Goal: Task Accomplishment & Management: Use online tool/utility

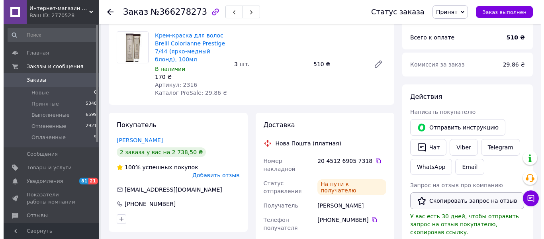
scroll to position [119, 0]
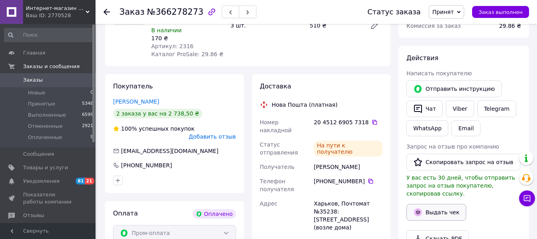
click at [436, 206] on button "Выдать чек" at bounding box center [436, 212] width 60 height 17
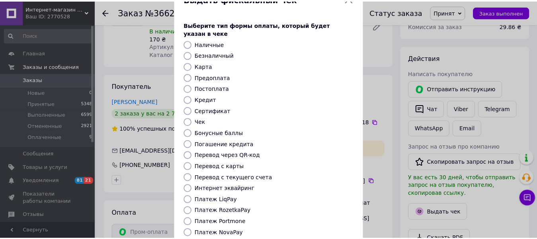
scroll to position [80, 0]
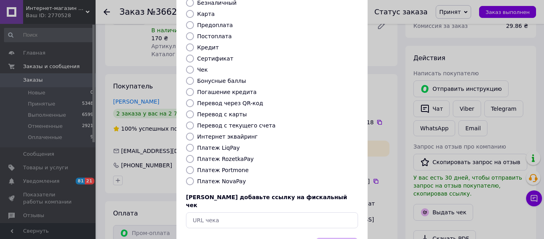
click at [220, 156] on label "Платеж RozetkaPay" at bounding box center [225, 159] width 57 height 6
click at [194, 155] on input "Платеж RozetkaPay" at bounding box center [190, 159] width 8 height 8
radio input "true"
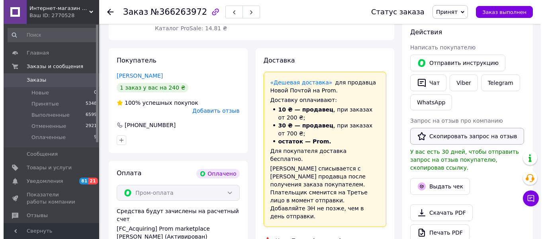
scroll to position [159, 0]
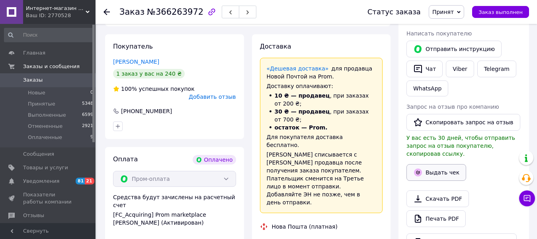
click at [427, 168] on button "Выдать чек" at bounding box center [436, 172] width 60 height 17
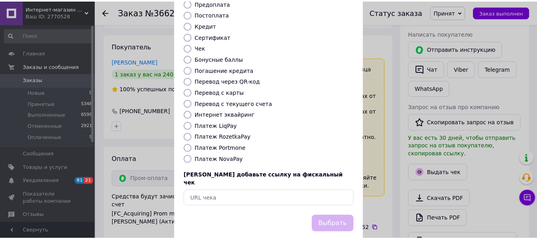
scroll to position [103, 0]
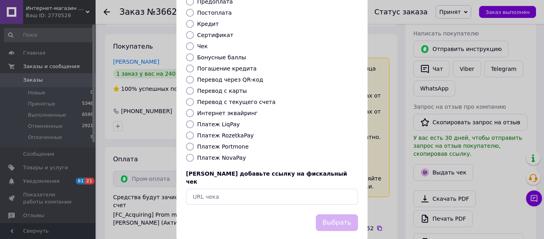
click at [218, 132] on label "Платеж RozetkaPay" at bounding box center [225, 135] width 57 height 6
click at [194, 131] on input "Платеж RozetkaPay" at bounding box center [190, 135] width 8 height 8
radio input "true"
click at [342, 214] on button "Выбрать" at bounding box center [337, 222] width 42 height 17
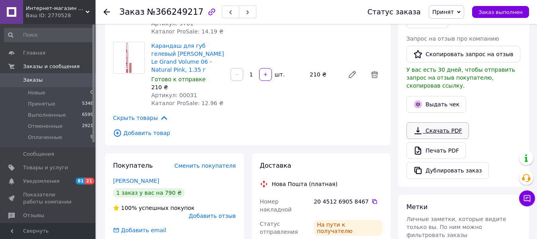
scroll to position [199, 0]
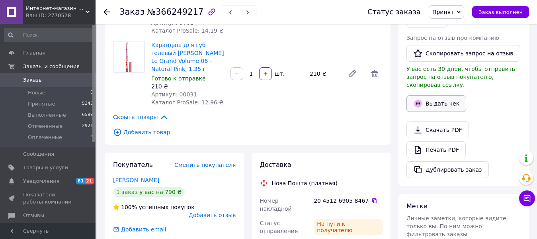
click at [423, 96] on button "Выдать чек" at bounding box center [436, 103] width 60 height 17
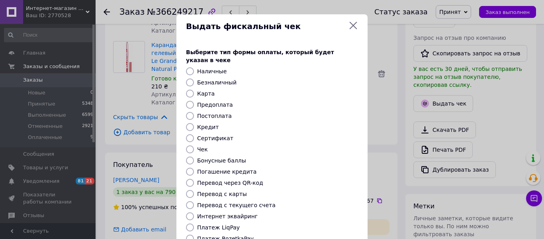
click at [392, 108] on div "Выдать фискальный чек Выберите тип формы оплаты, который будет указан в чеке На…" at bounding box center [272, 179] width 544 height 358
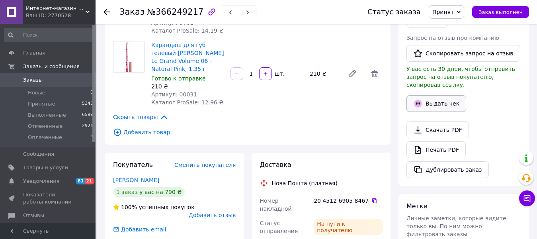
click at [426, 99] on button "Выдать чек" at bounding box center [436, 103] width 60 height 17
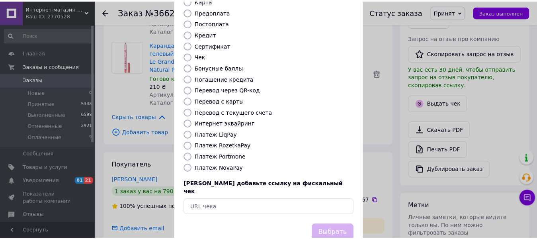
scroll to position [103, 0]
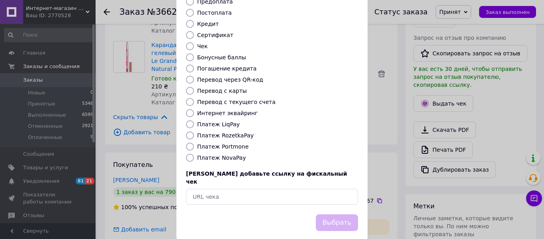
click at [229, 154] on label "Платеж NovaPay" at bounding box center [221, 157] width 49 height 6
click at [194, 154] on input "Платеж NovaPay" at bounding box center [190, 158] width 8 height 8
radio input "true"
click at [333, 214] on button "Выбрать" at bounding box center [337, 222] width 42 height 17
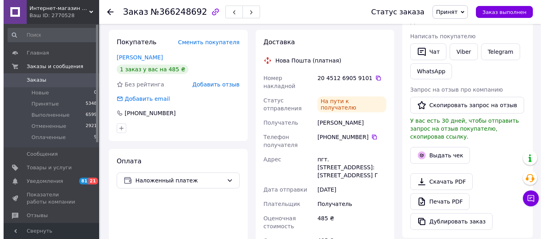
scroll to position [159, 0]
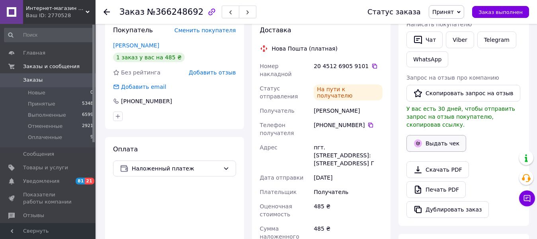
click at [439, 135] on button "Выдать чек" at bounding box center [436, 143] width 60 height 17
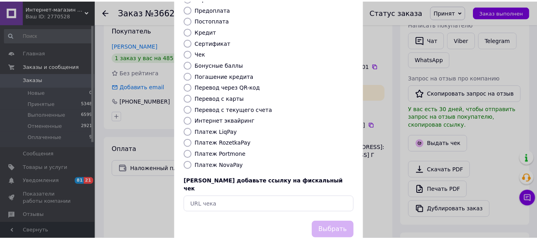
scroll to position [103, 0]
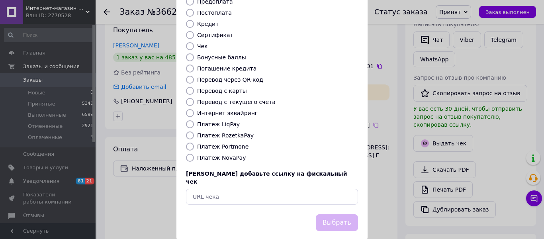
click at [218, 154] on label "Платеж NovaPay" at bounding box center [221, 157] width 49 height 6
click at [194, 154] on input "Платеж NovaPay" at bounding box center [190, 158] width 8 height 8
radio input "true"
click at [328, 214] on button "Выбрать" at bounding box center [337, 222] width 42 height 17
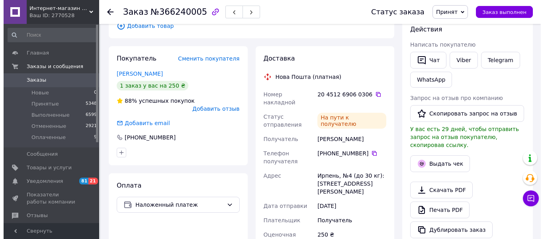
scroll to position [159, 0]
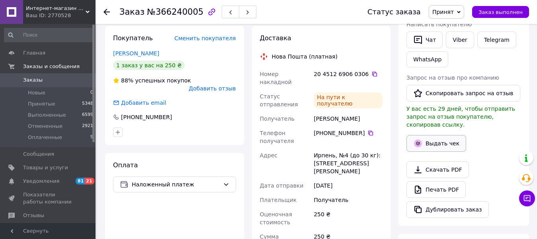
click at [422, 135] on button "Выдать чек" at bounding box center [436, 143] width 60 height 17
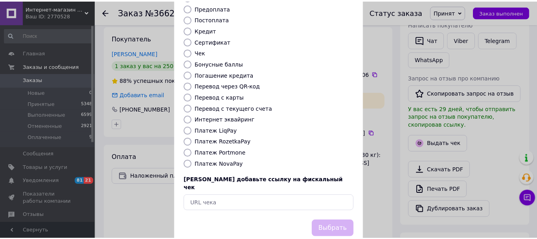
scroll to position [103, 0]
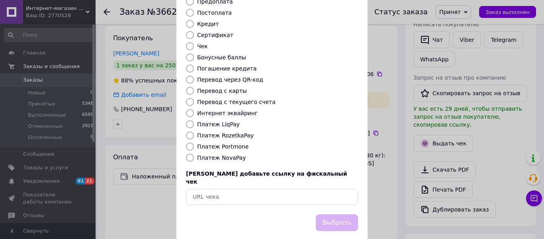
click at [238, 154] on label "Платеж NovaPay" at bounding box center [221, 157] width 49 height 6
click at [194, 154] on input "Платеж NovaPay" at bounding box center [190, 158] width 8 height 8
radio input "true"
click at [331, 214] on button "Выбрать" at bounding box center [337, 222] width 42 height 17
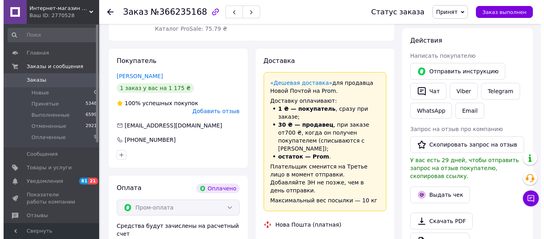
scroll to position [159, 0]
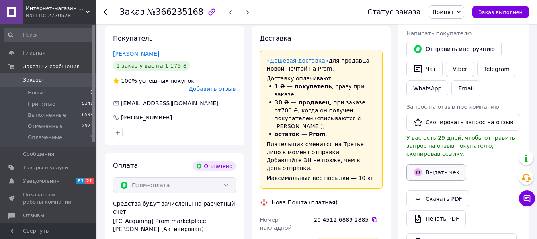
click at [436, 166] on button "Выдать чек" at bounding box center [436, 172] width 60 height 17
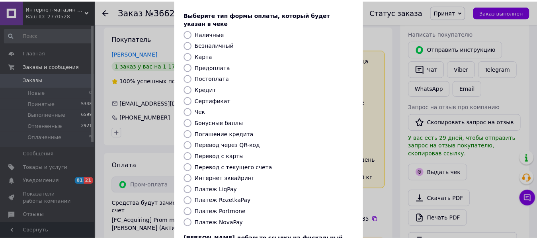
scroll to position [103, 0]
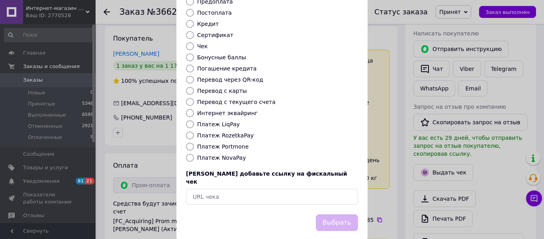
click at [216, 132] on label "Платеж RozetkaPay" at bounding box center [225, 135] width 57 height 6
click at [194, 131] on input "Платеж RozetkaPay" at bounding box center [190, 135] width 8 height 8
radio input "true"
click at [345, 214] on button "Выбрать" at bounding box center [337, 222] width 42 height 17
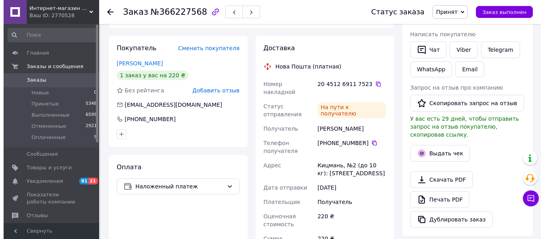
scroll to position [159, 0]
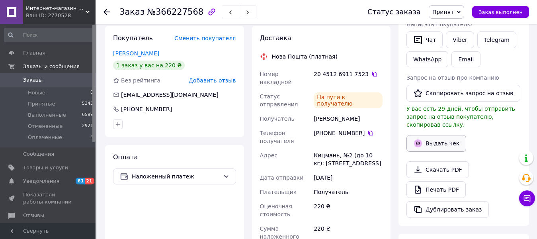
click at [436, 135] on button "Выдать чек" at bounding box center [436, 143] width 60 height 17
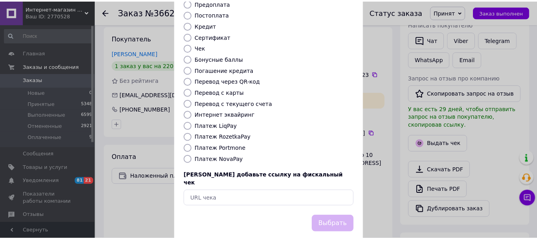
scroll to position [103, 0]
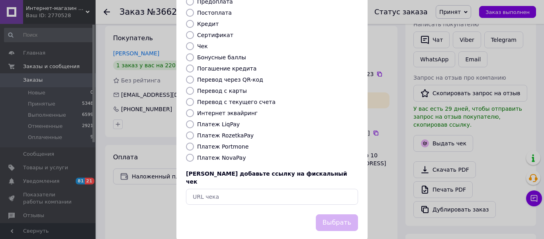
click at [224, 154] on label "Платеж NovaPay" at bounding box center [221, 157] width 49 height 6
click at [194, 154] on input "Платеж NovaPay" at bounding box center [190, 158] width 8 height 8
radio input "true"
click at [327, 214] on button "Выбрать" at bounding box center [337, 222] width 42 height 17
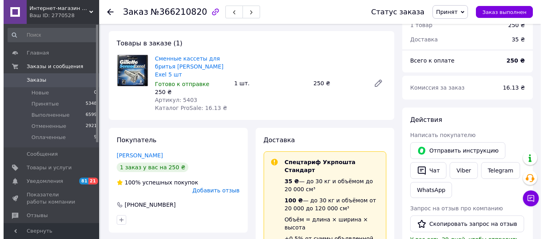
scroll to position [159, 0]
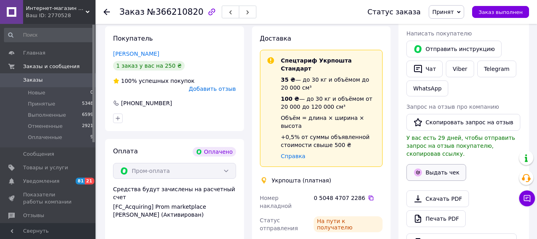
click at [421, 168] on icon "button" at bounding box center [418, 172] width 8 height 8
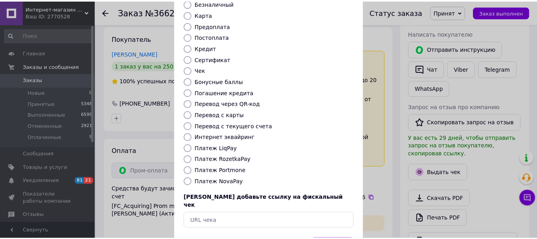
scroll to position [80, 0]
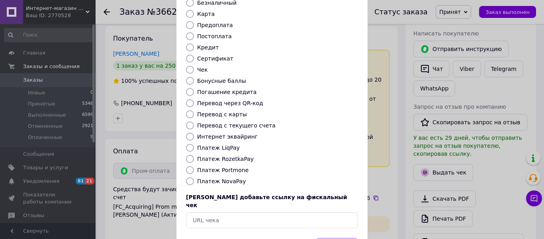
click at [224, 146] on div "Выберите тип формы оплаты, который будет указан в чеке Наличные Безналичный Кар…" at bounding box center [271, 98] width 191 height 279
click at [228, 156] on label "Платеж RozetkaPay" at bounding box center [225, 159] width 57 height 6
click at [194, 155] on input "Платеж RozetkaPay" at bounding box center [190, 159] width 8 height 8
radio input "true"
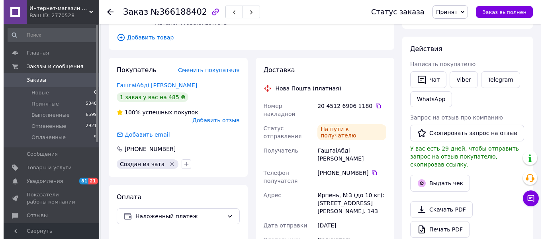
scroll to position [159, 0]
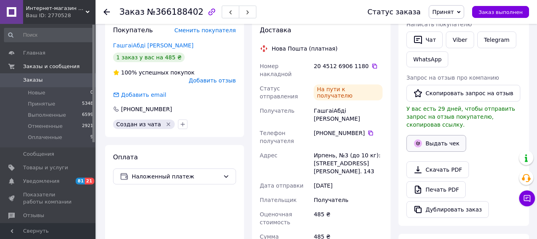
click at [429, 135] on button "Выдать чек" at bounding box center [436, 143] width 60 height 17
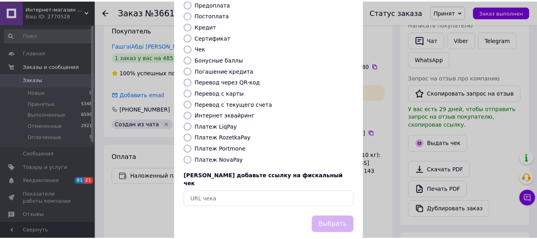
scroll to position [103, 0]
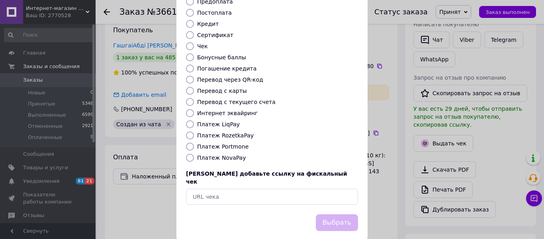
drag, startPoint x: 217, startPoint y: 145, endPoint x: 229, endPoint y: 151, distance: 12.8
click at [217, 154] on label "Платеж NovaPay" at bounding box center [221, 157] width 49 height 6
click at [194, 154] on input "Платеж NovaPay" at bounding box center [190, 158] width 8 height 8
radio input "true"
click at [328, 214] on button "Выбрать" at bounding box center [337, 222] width 42 height 17
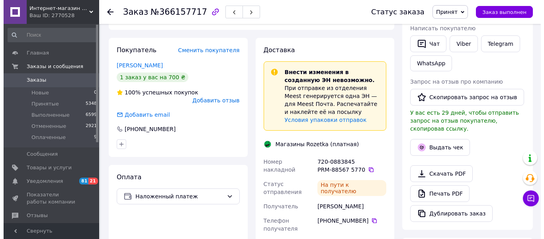
scroll to position [199, 0]
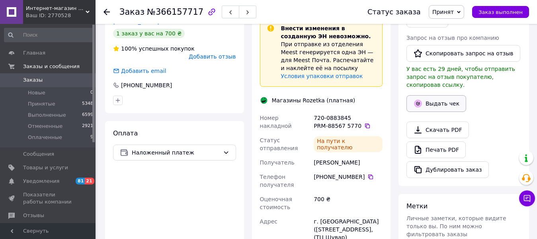
click at [430, 102] on button "Выдать чек" at bounding box center [436, 103] width 60 height 17
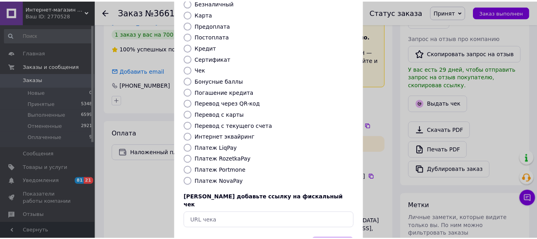
scroll to position [80, 0]
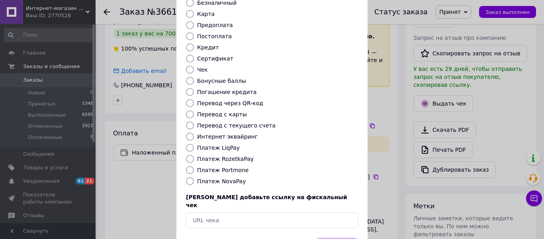
click at [220, 156] on label "Платеж RozetkaPay" at bounding box center [225, 159] width 57 height 6
click at [194, 155] on input "Платеж RozetkaPay" at bounding box center [190, 159] width 8 height 8
radio input "true"
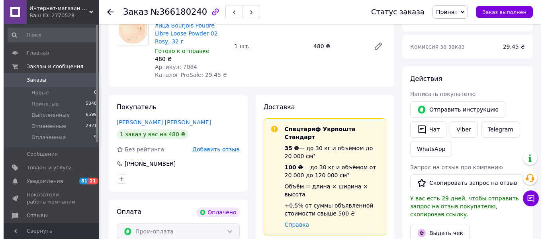
scroll to position [119, 0]
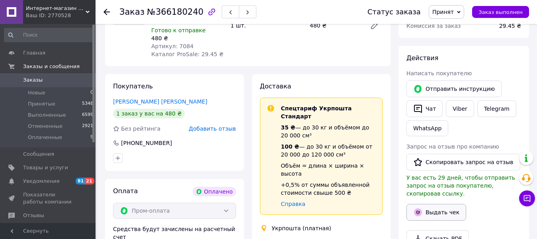
click at [431, 204] on button "Выдать чек" at bounding box center [436, 212] width 60 height 17
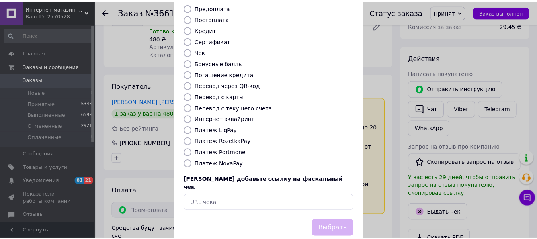
scroll to position [103, 0]
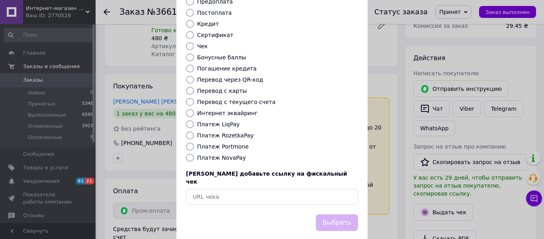
click at [218, 132] on label "Платеж RozetkaPay" at bounding box center [225, 135] width 57 height 6
click at [194, 131] on input "Платеж RozetkaPay" at bounding box center [190, 135] width 8 height 8
radio input "true"
click at [329, 214] on button "Выбрать" at bounding box center [337, 222] width 42 height 17
